Goal: Task Accomplishment & Management: Manage account settings

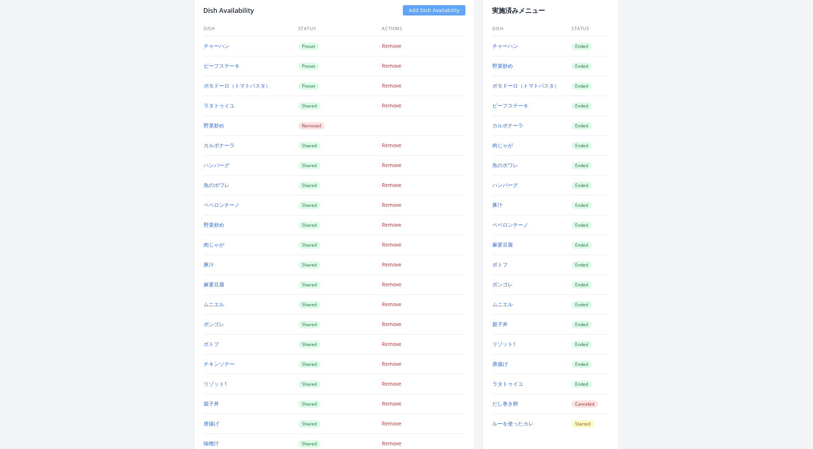
scroll to position [859, 0]
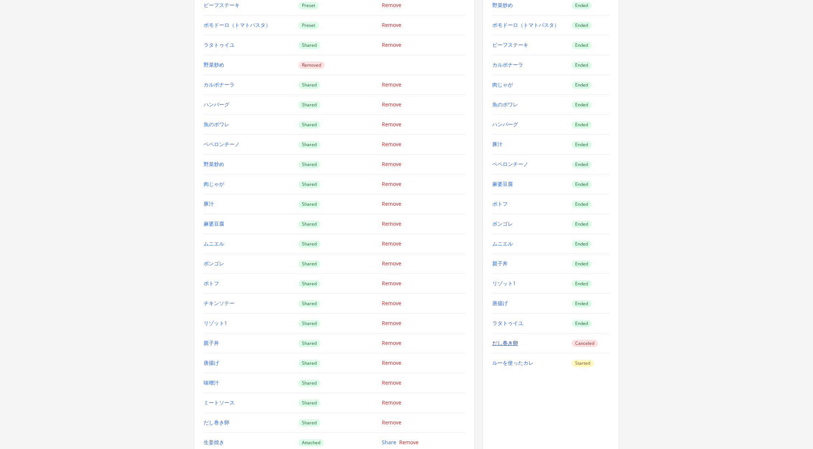
click at [508, 339] on link "だし巻き卵" at bounding box center [505, 342] width 26 height 7
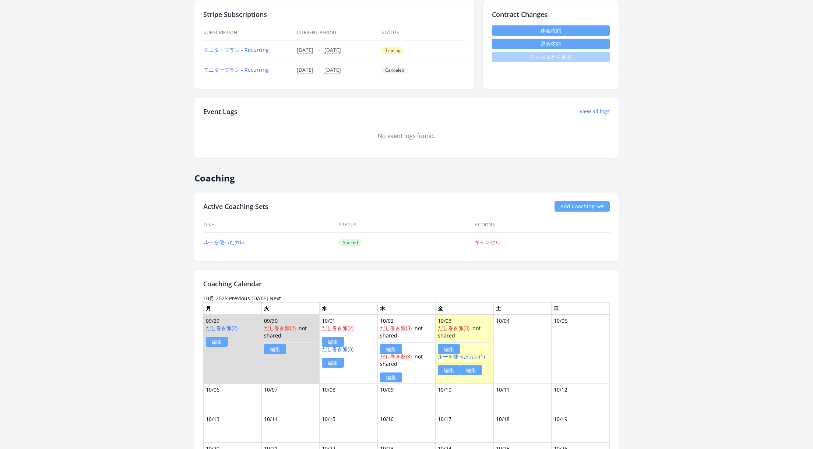
scroll to position [0, 0]
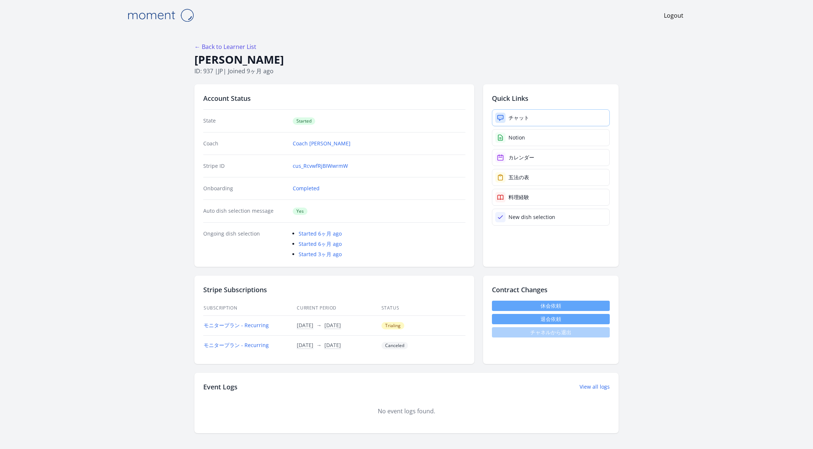
click at [532, 115] on link "チャット" at bounding box center [551, 117] width 118 height 17
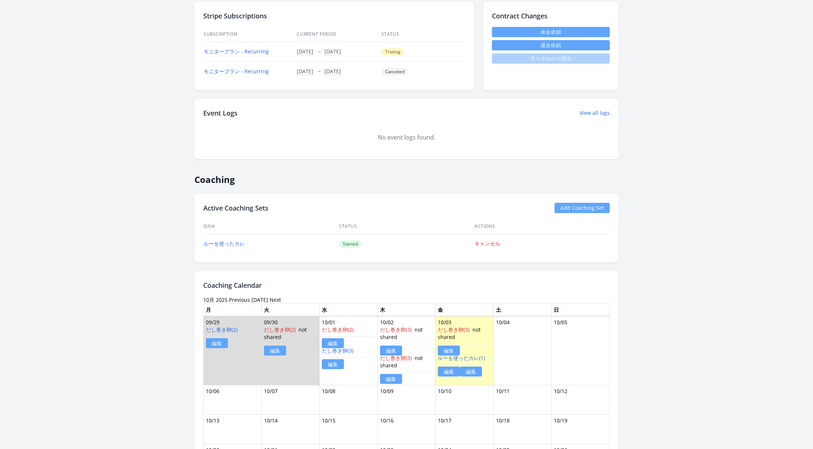
scroll to position [377, 0]
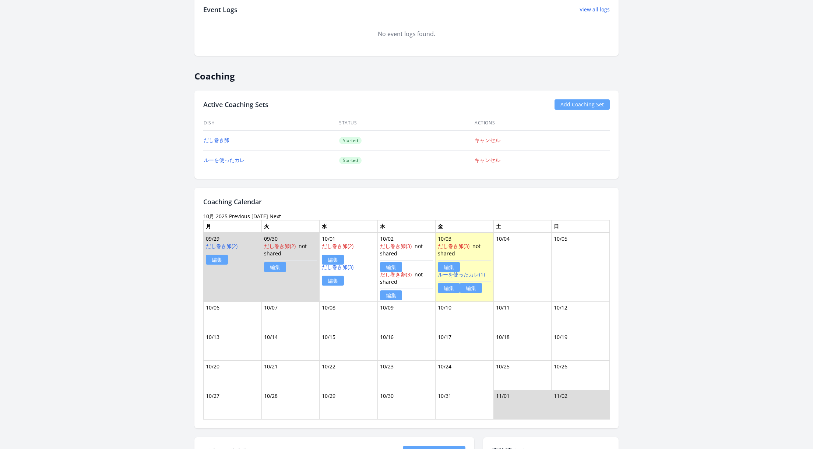
scroll to position [377, 0]
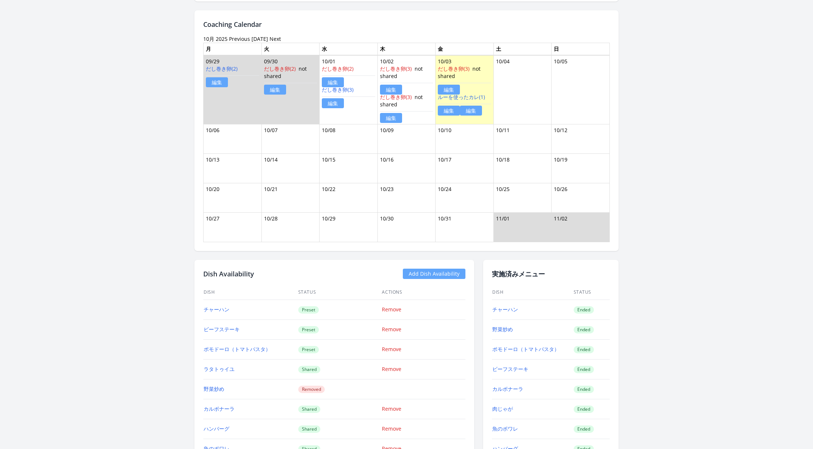
scroll to position [471, 0]
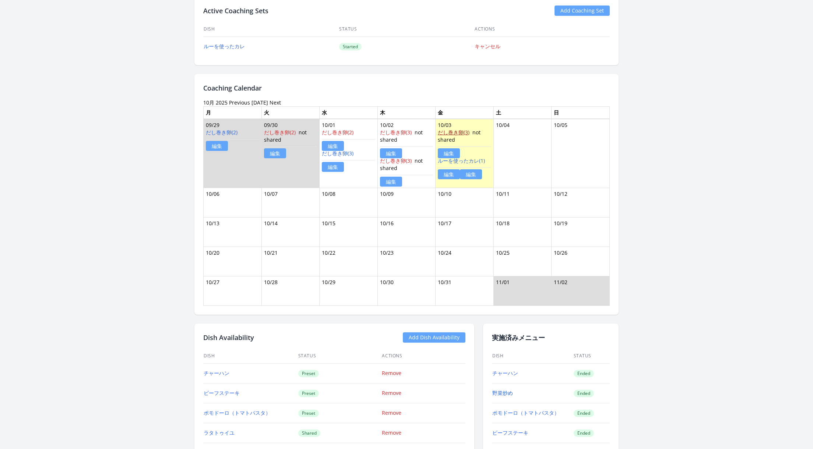
click at [461, 133] on link "だし巻き卵(3)" at bounding box center [454, 132] width 32 height 7
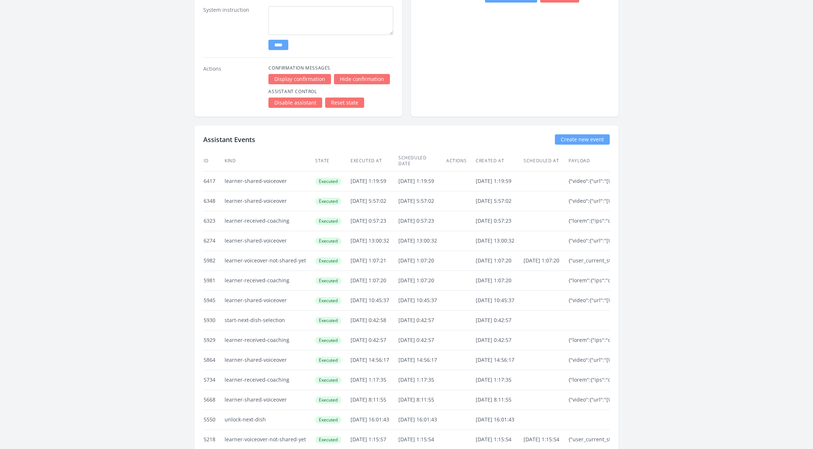
scroll to position [1797, 0]
